Goal: Information Seeking & Learning: Learn about a topic

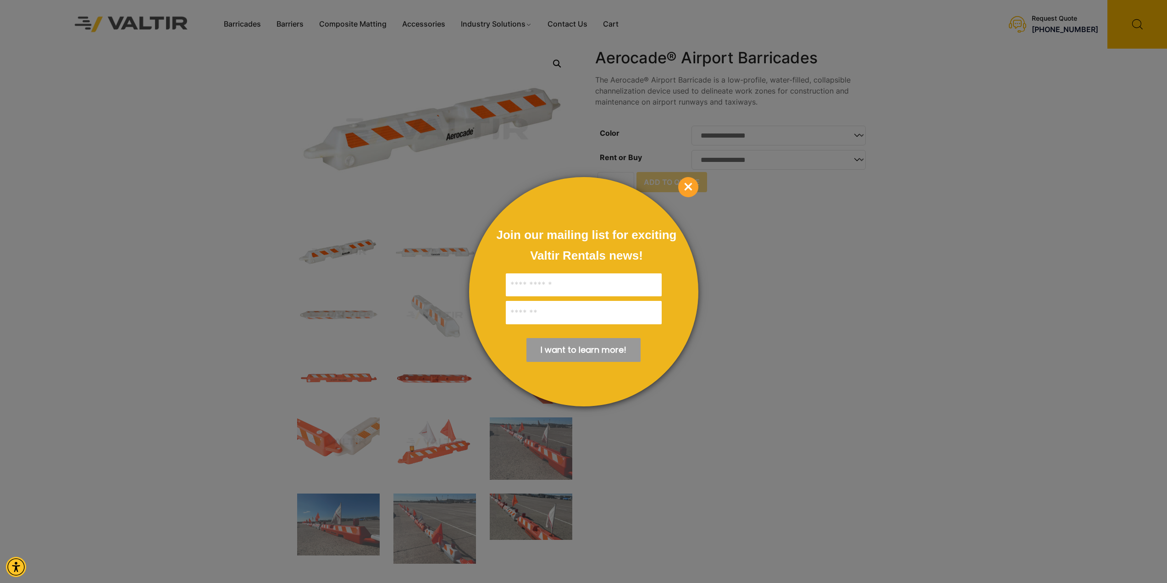
click at [687, 181] on span "×" at bounding box center [688, 187] width 20 height 20
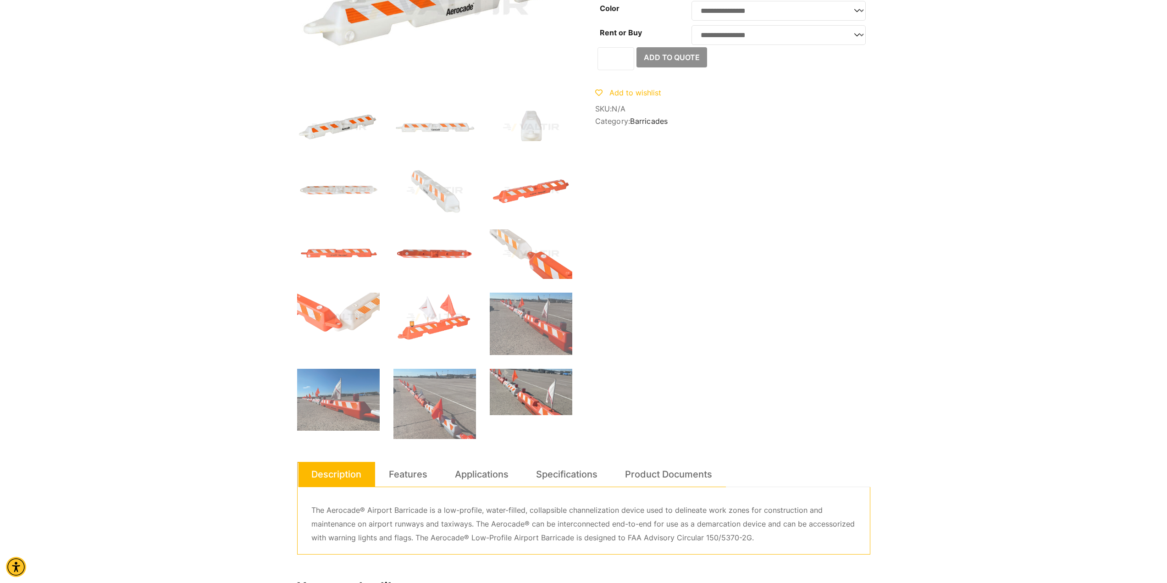
scroll to position [321, 0]
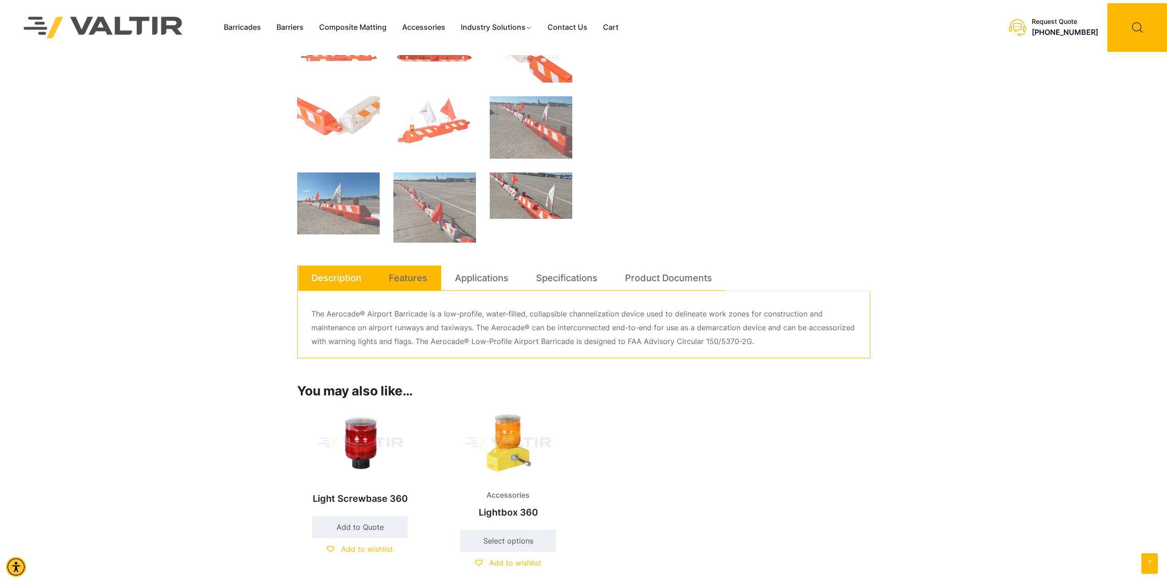
click at [405, 283] on link "Features" at bounding box center [408, 277] width 39 height 25
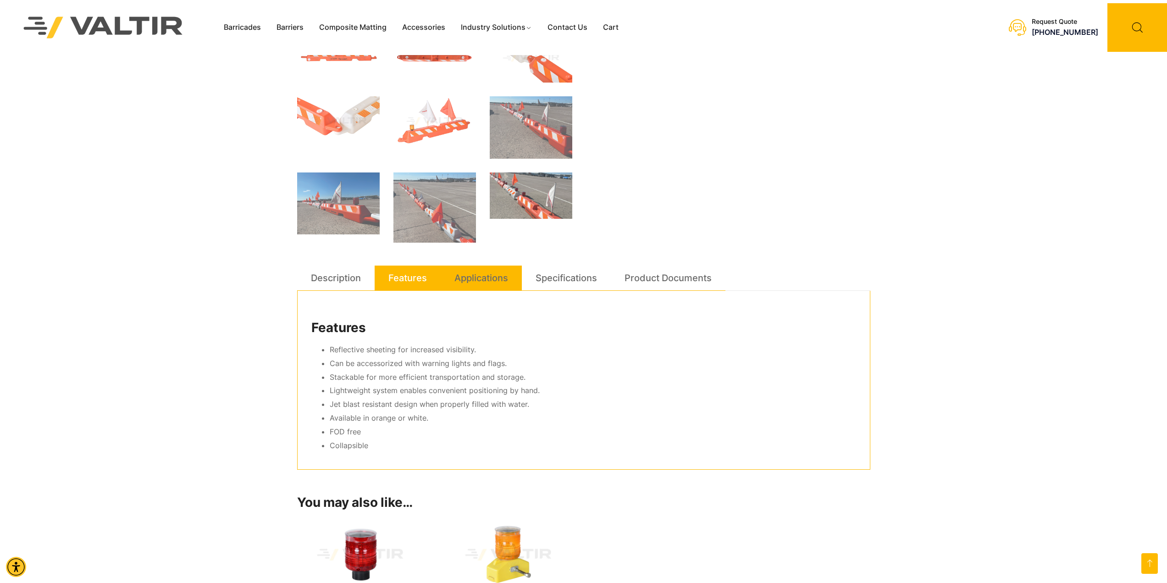
click at [470, 270] on link "Applications" at bounding box center [481, 277] width 54 height 25
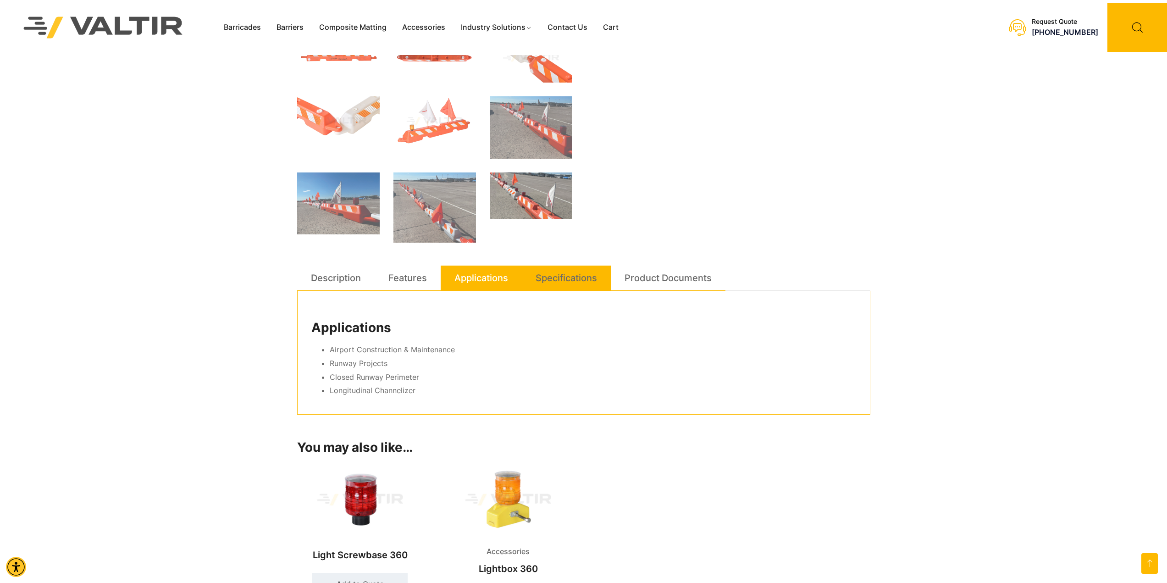
click at [533, 279] on li "Specifications" at bounding box center [566, 277] width 89 height 25
click at [579, 284] on link "Specifications" at bounding box center [565, 277] width 61 height 25
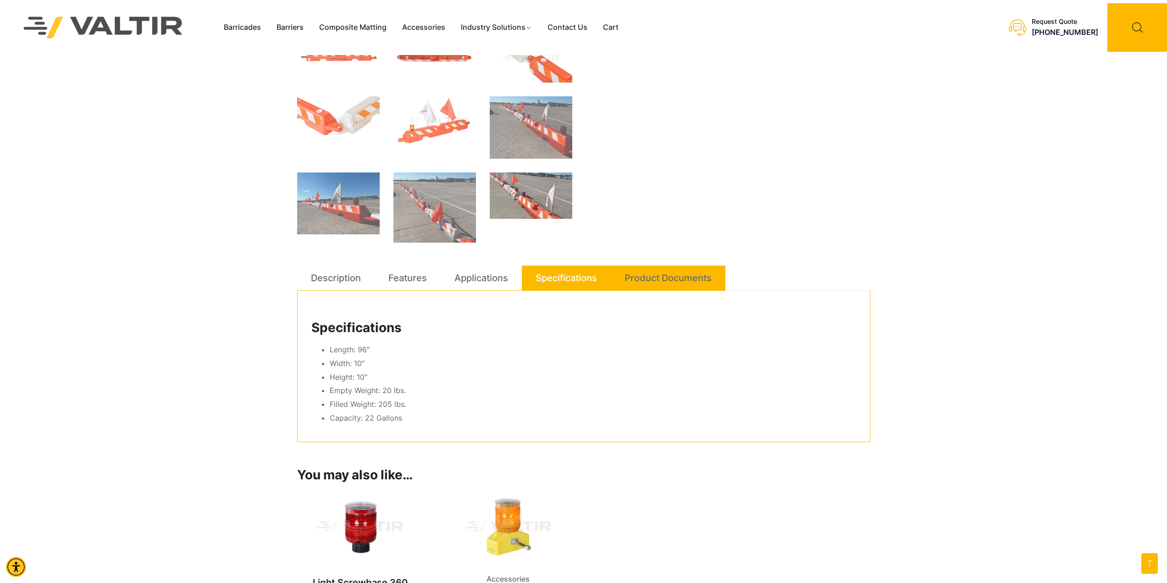
click at [656, 280] on link "Product Documents" at bounding box center [667, 277] width 87 height 25
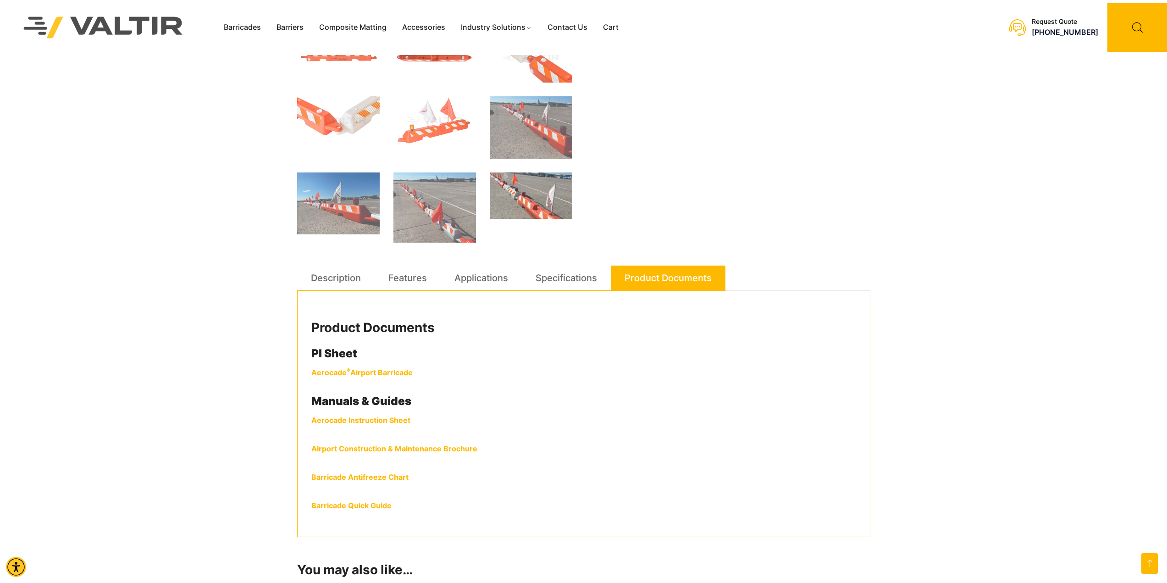
click at [330, 369] on strong "Aerocade ® Airport Barricade" at bounding box center [361, 372] width 101 height 9
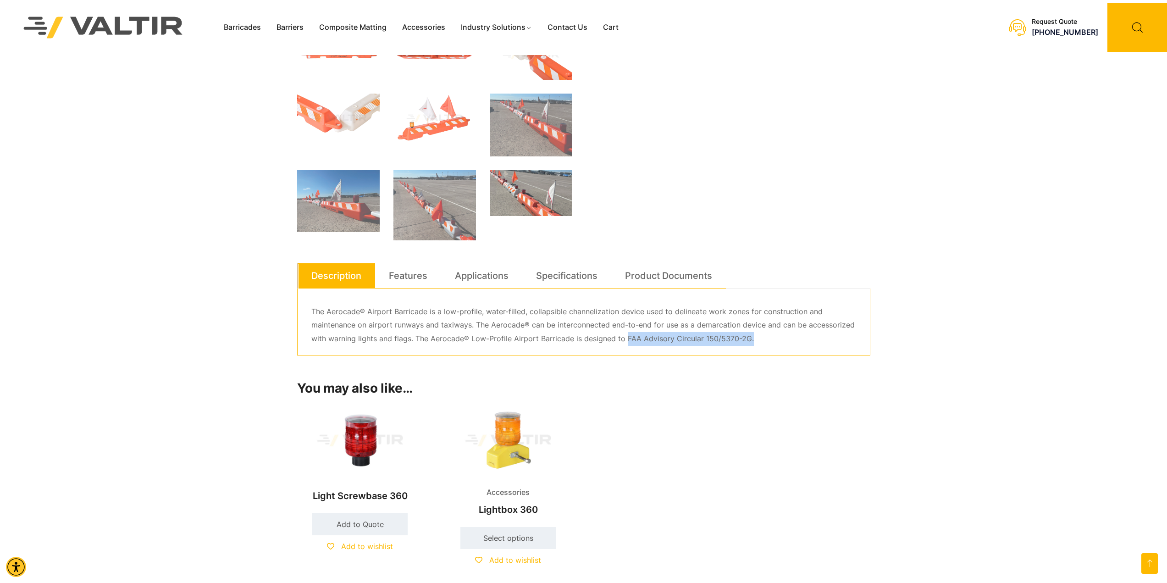
drag, startPoint x: 748, startPoint y: 336, endPoint x: 624, endPoint y: 341, distance: 123.8
click at [624, 341] on p "The Aerocade® Airport Barricade is a low-profile, water-filled, collapsible cha…" at bounding box center [583, 325] width 545 height 41
click at [680, 337] on p "The Aerocade® Airport Barricade is a low-profile, water-filled, collapsible cha…" at bounding box center [583, 325] width 545 height 41
drag, startPoint x: 623, startPoint y: 337, endPoint x: 742, endPoint y: 340, distance: 118.3
click at [745, 341] on p "The Aerocade® Airport Barricade is a low-profile, water-filled, collapsible cha…" at bounding box center [583, 325] width 545 height 41
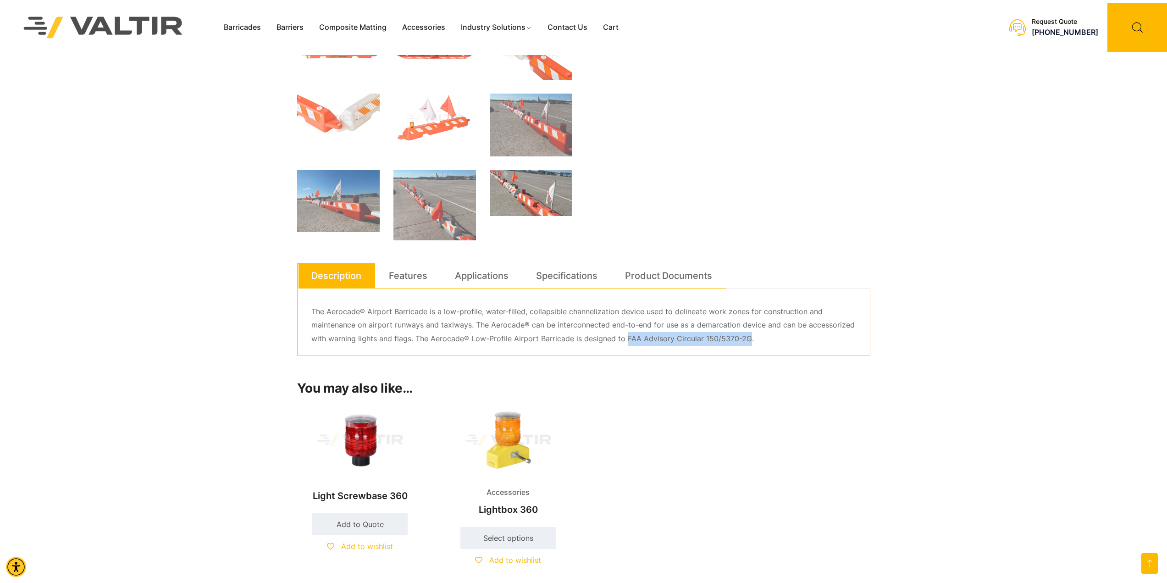
copy p "FAA Advisory Circular 150/5370-2G"
click at [643, 270] on link "Product Documents" at bounding box center [668, 275] width 87 height 25
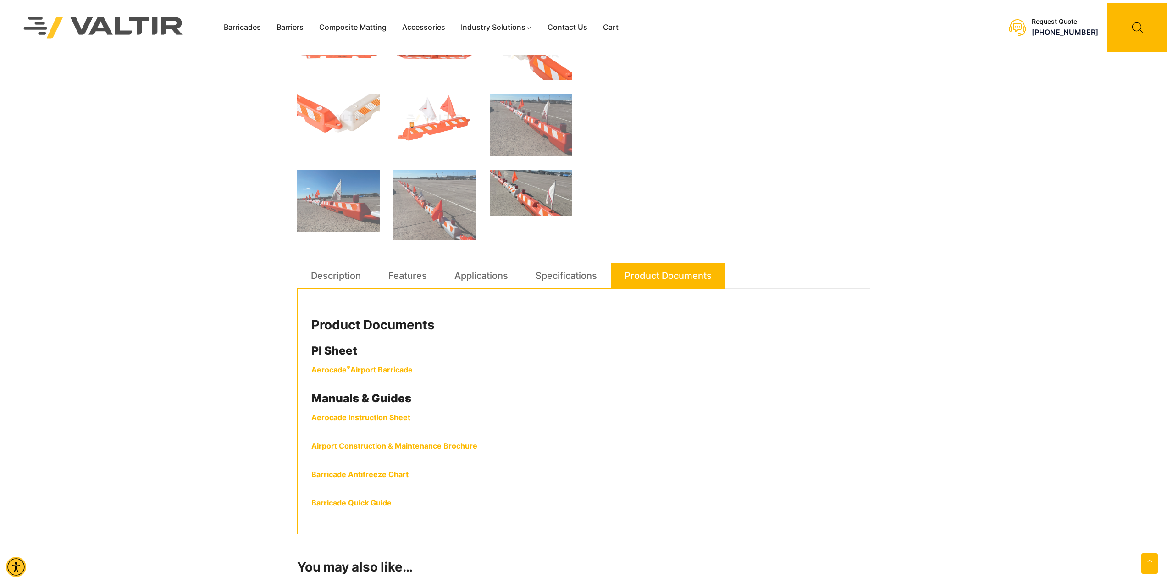
click at [348, 444] on link "Airport Construction & Maintenance Brochure" at bounding box center [394, 445] width 166 height 9
click at [409, 279] on link "Features" at bounding box center [407, 275] width 39 height 25
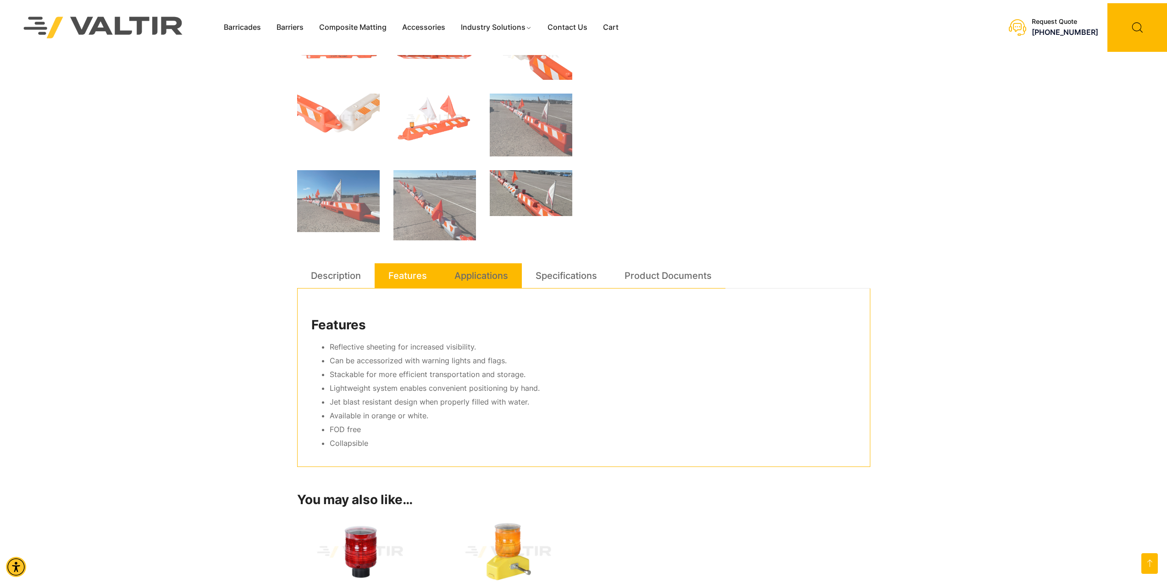
click at [465, 278] on link "Applications" at bounding box center [481, 275] width 54 height 25
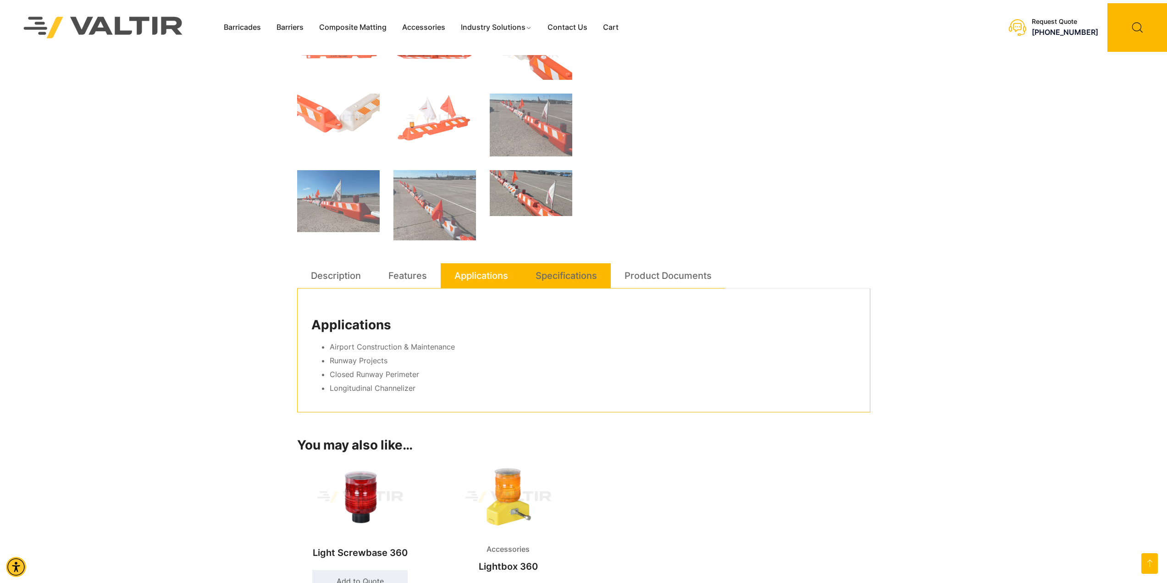
click at [546, 280] on link "Specifications" at bounding box center [565, 275] width 61 height 25
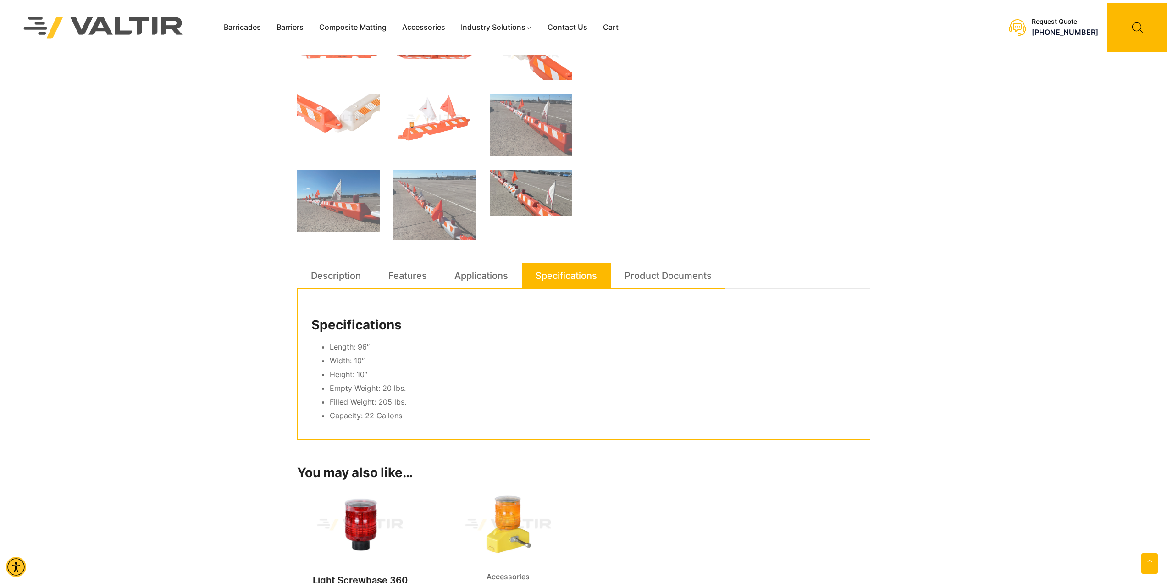
click at [864, 431] on div "Specifications Length: 96″ Width: 10″ Height: 10″ Empty Weight: 20 lbs. Filled …" at bounding box center [583, 363] width 573 height 151
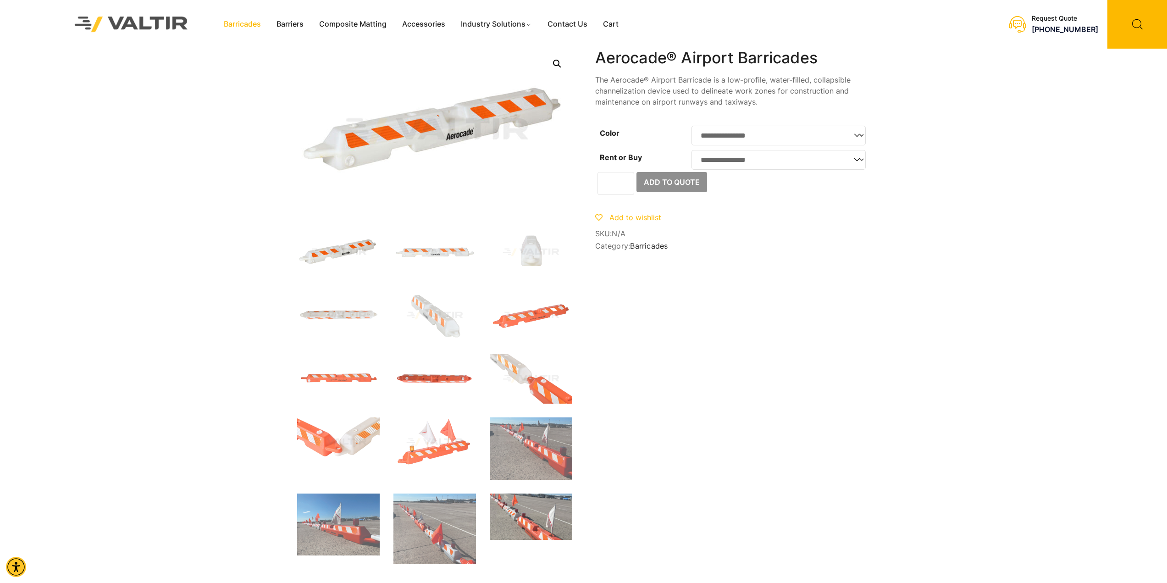
click at [249, 26] on link "Barricades" at bounding box center [242, 24] width 53 height 14
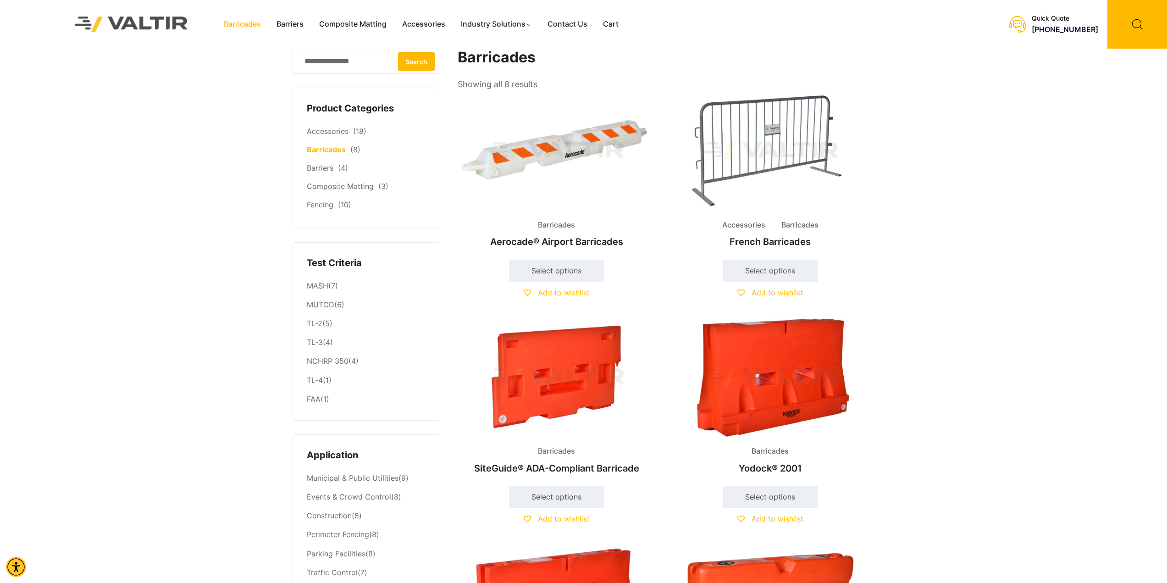
click at [539, 159] on img at bounding box center [556, 151] width 198 height 119
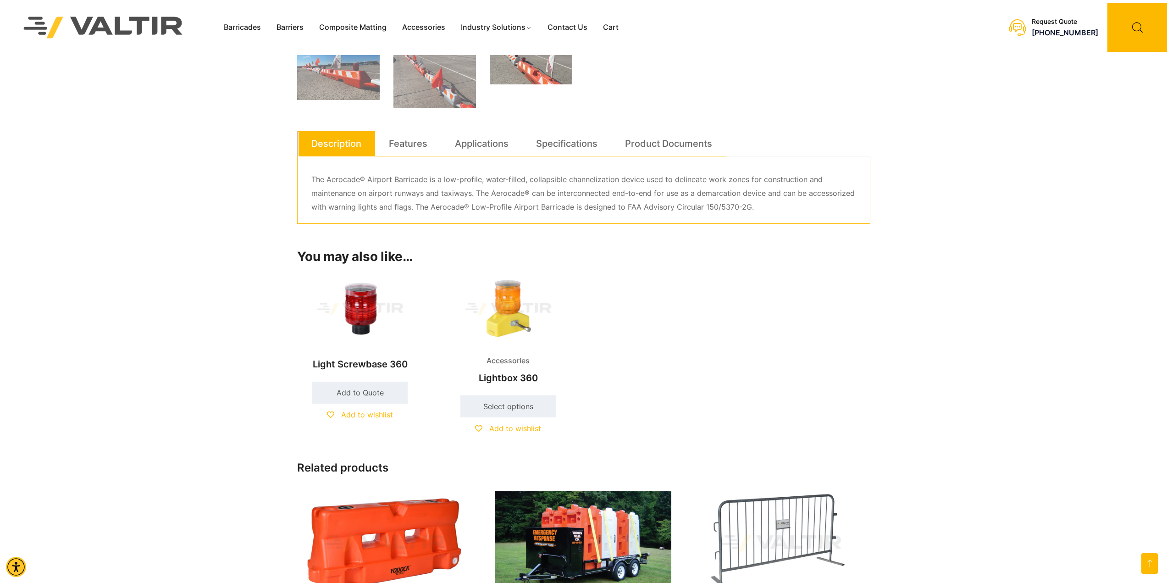
scroll to position [367, 0]
